Goal: Information Seeking & Learning: Find specific fact

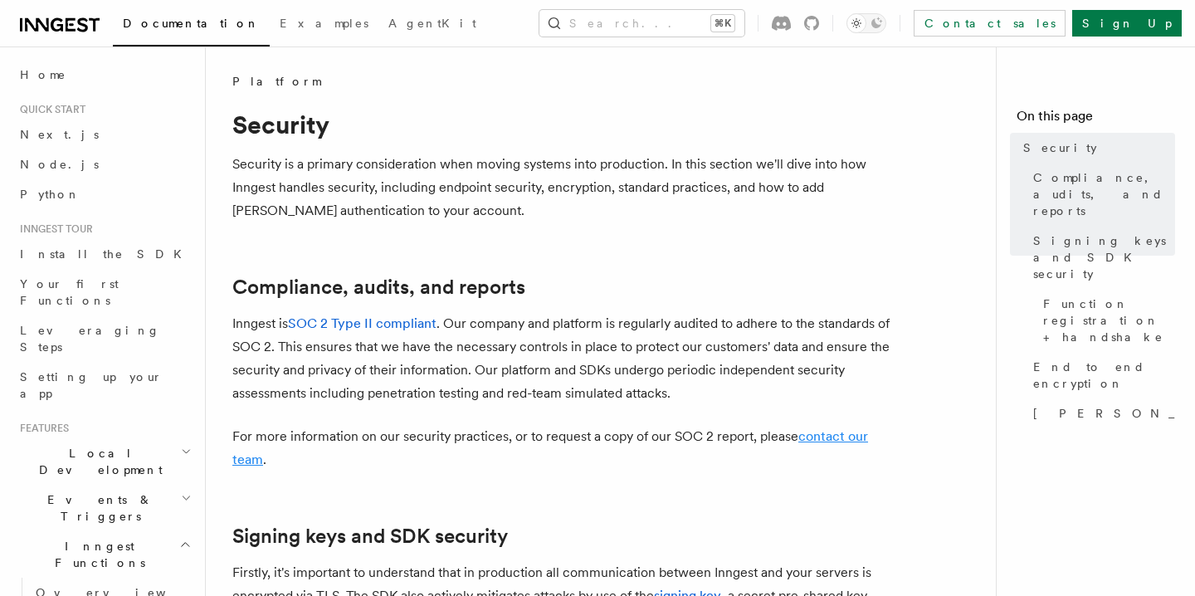
click at [839, 439] on link "contact our team" at bounding box center [549, 447] width 635 height 39
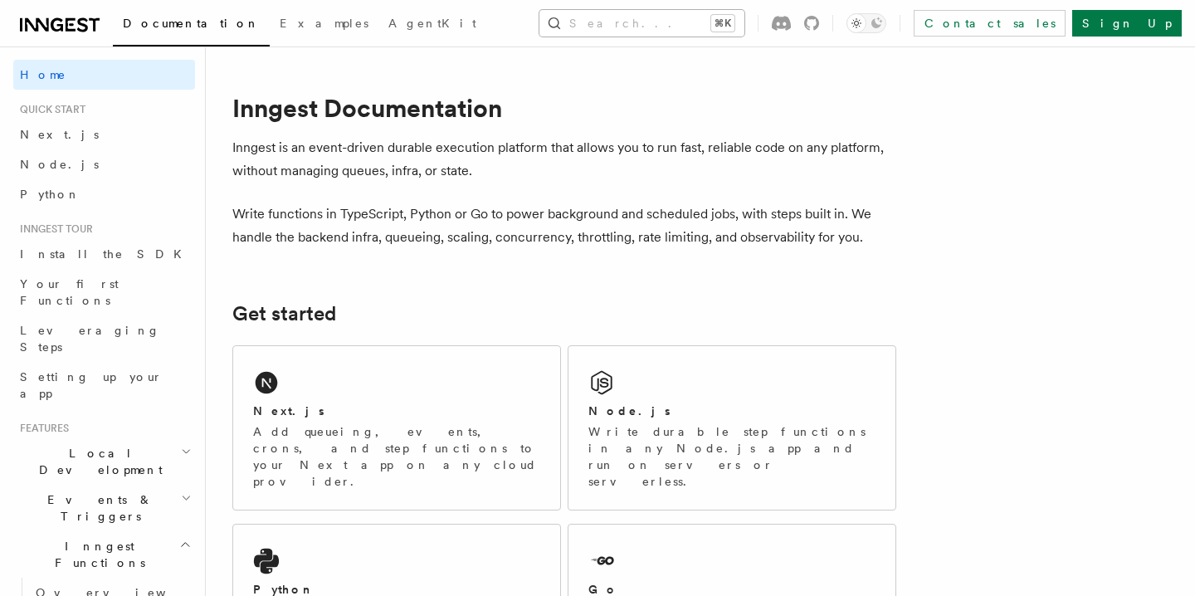
click at [597, 18] on button "Search... ⌘K" at bounding box center [641, 23] width 205 height 27
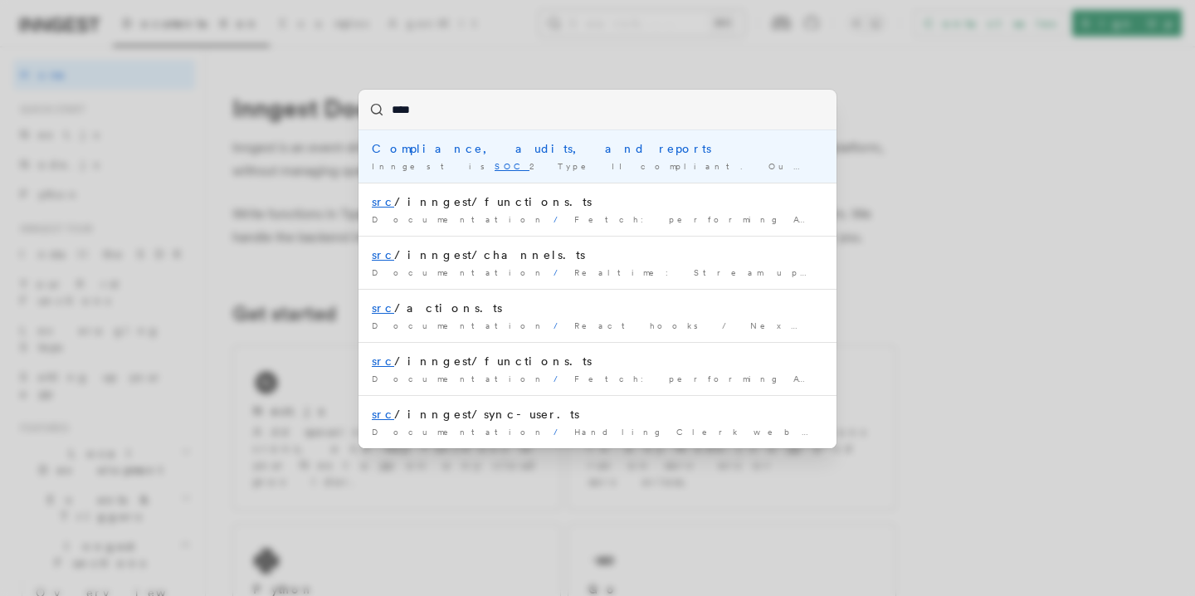
type input "*****"
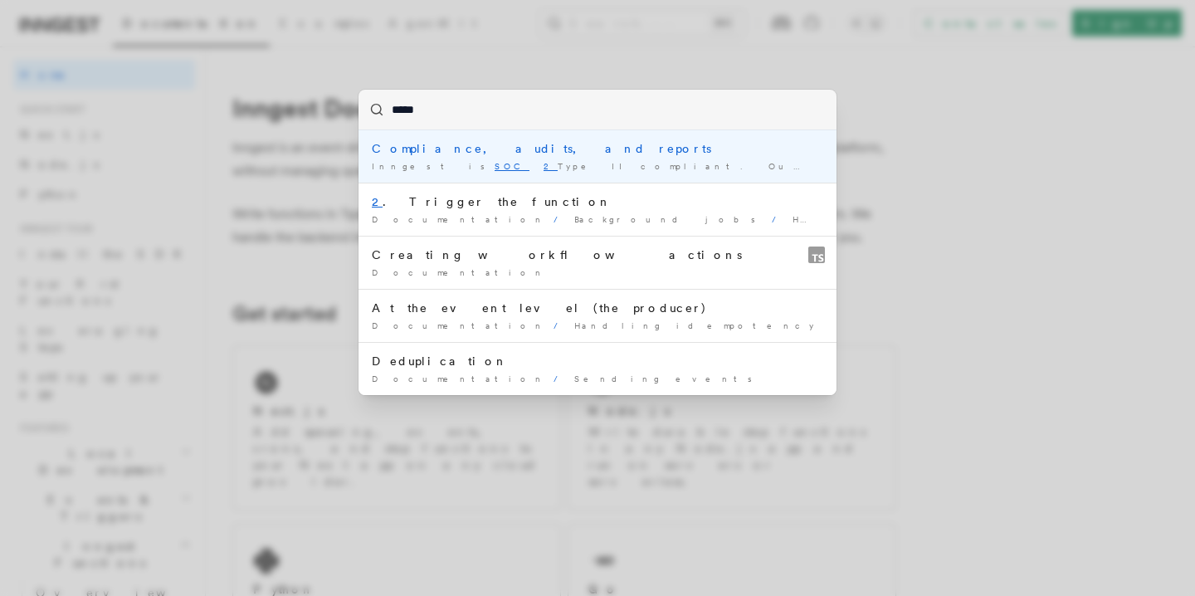
click at [494, 166] on mark "SOC" at bounding box center [511, 166] width 35 height 10
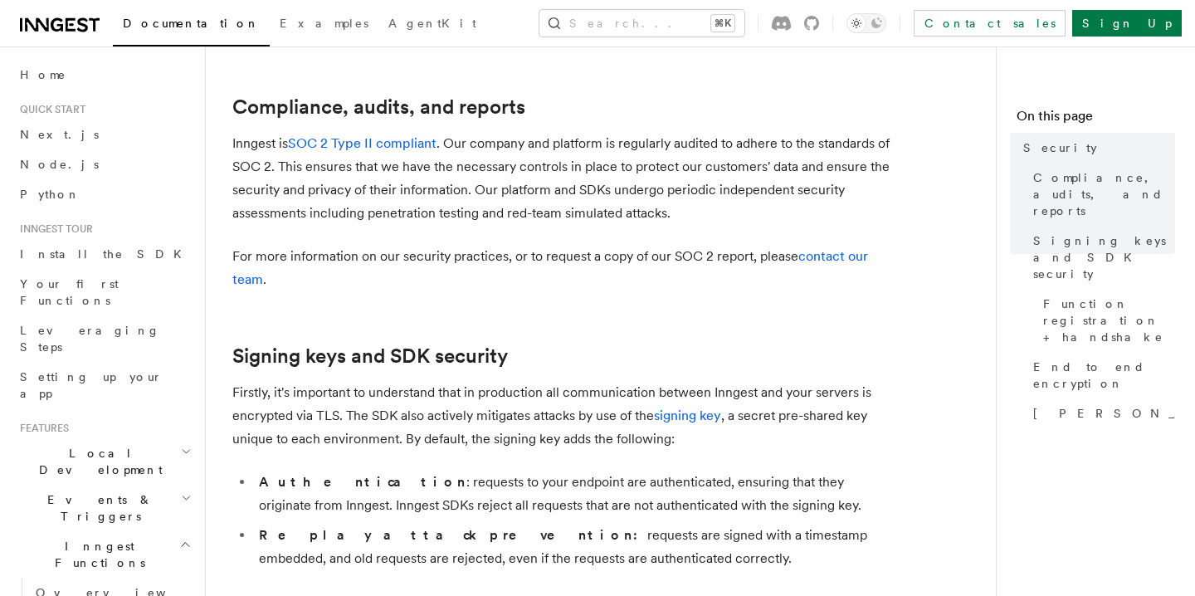
scroll to position [196, 0]
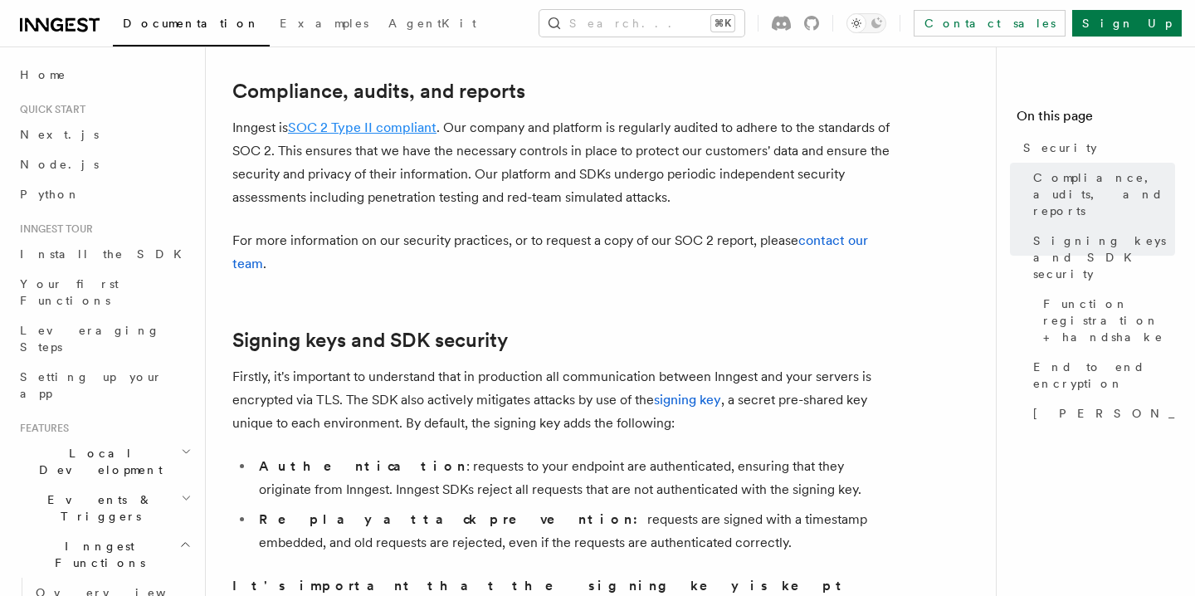
click at [393, 134] on link "SOC 2 Type II compliant" at bounding box center [362, 127] width 148 height 16
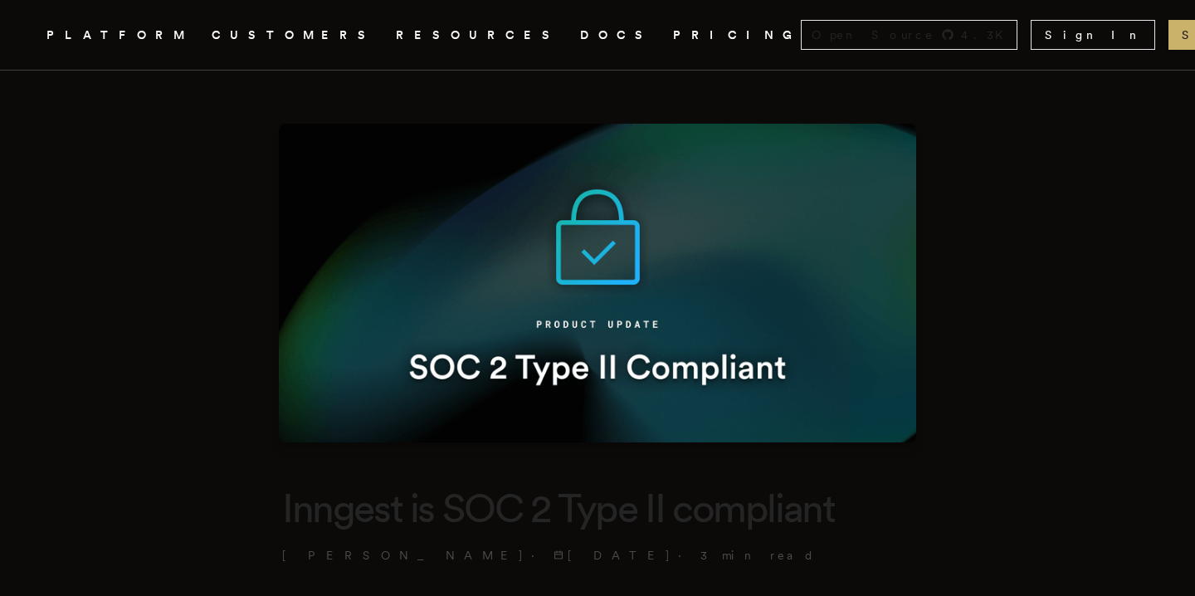
click at [582, 274] on img at bounding box center [597, 283] width 637 height 319
click at [608, 256] on img at bounding box center [597, 283] width 637 height 319
